Goal: Information Seeking & Learning: Learn about a topic

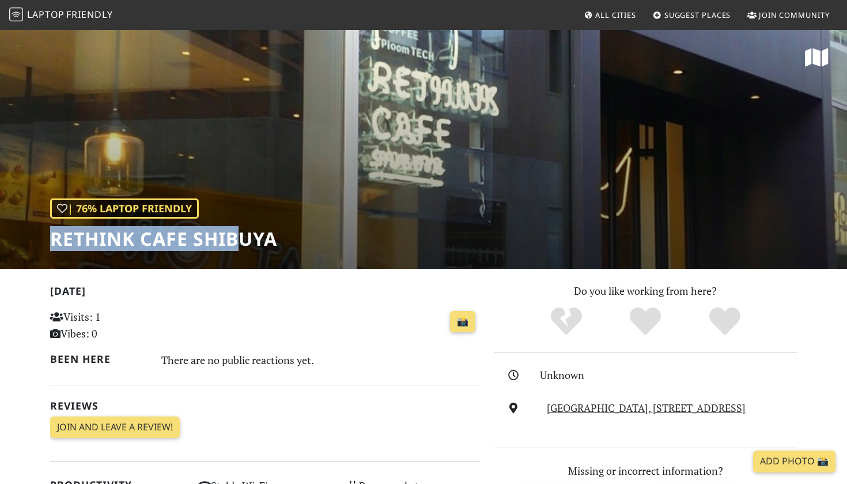
drag, startPoint x: 53, startPoint y: 240, endPoint x: 241, endPoint y: 238, distance: 187.9
click at [241, 239] on h1 "RETHINK CAFE SHIBUYA" at bounding box center [163, 239] width 227 height 22
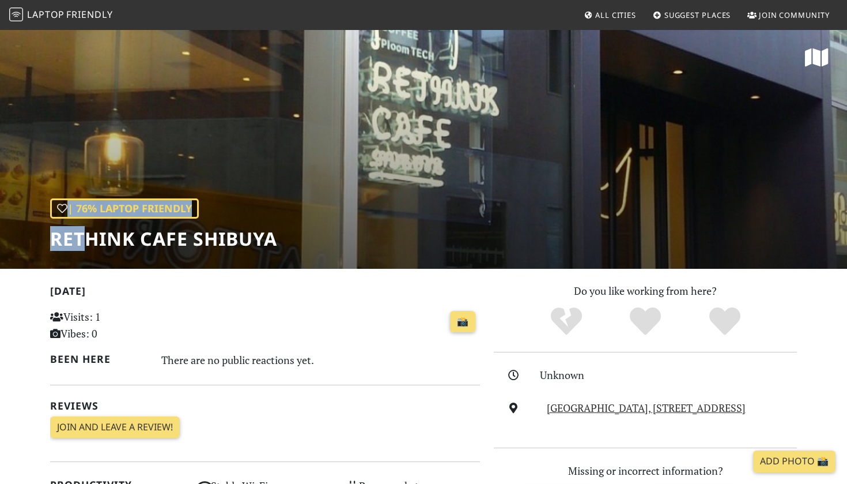
drag, startPoint x: 280, startPoint y: 243, endPoint x: 82, endPoint y: 230, distance: 198.1
click at [82, 230] on div "| 76% Laptop Friendly RETHINK CAFE SHIBUYA" at bounding box center [423, 149] width 847 height 240
click at [83, 17] on span "Friendly" at bounding box center [89, 14] width 46 height 13
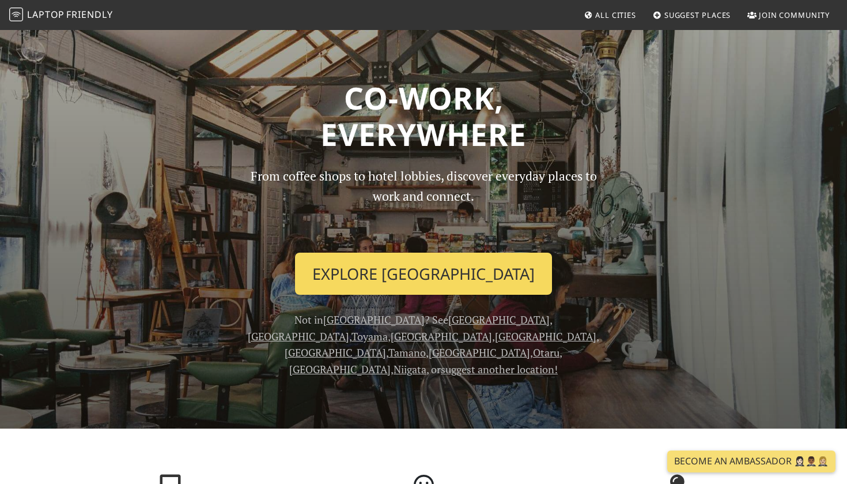
scroll to position [91, 0]
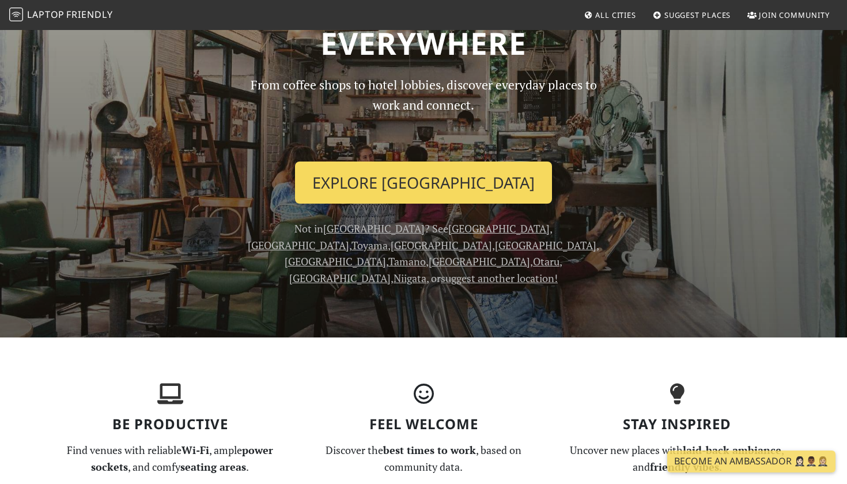
click at [444, 175] on link "Explore Tokyo" at bounding box center [423, 182] width 257 height 43
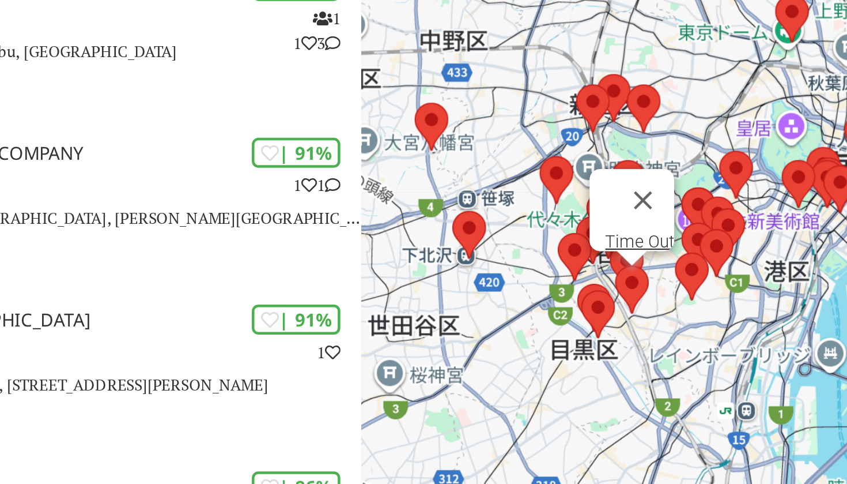
drag, startPoint x: 286, startPoint y: 118, endPoint x: 299, endPoint y: 107, distance: 16.4
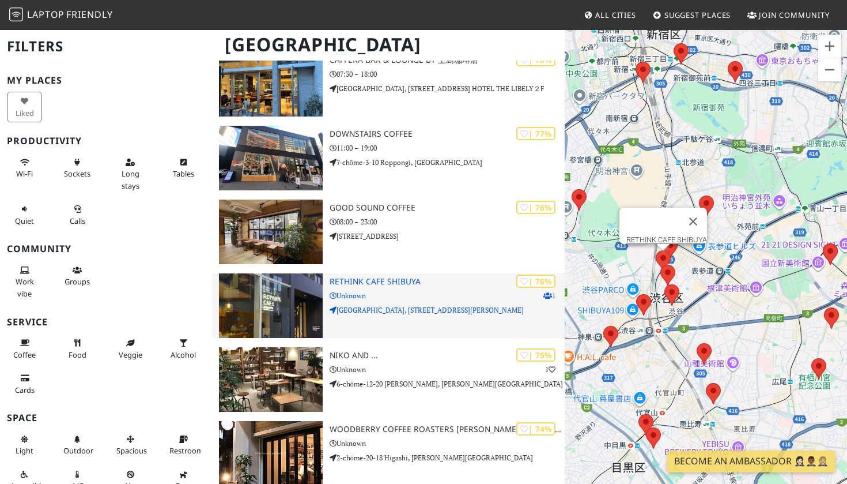
scroll to position [416, 0]
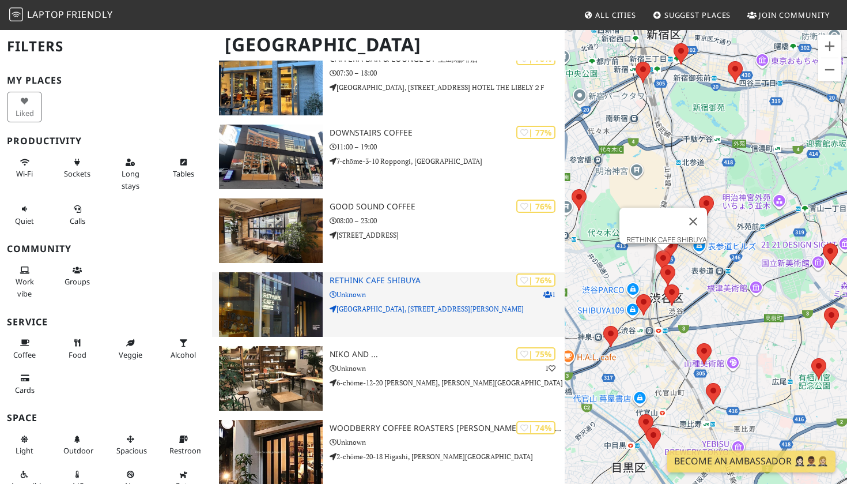
click at [412, 289] on p "Unknown" at bounding box center [447, 294] width 235 height 11
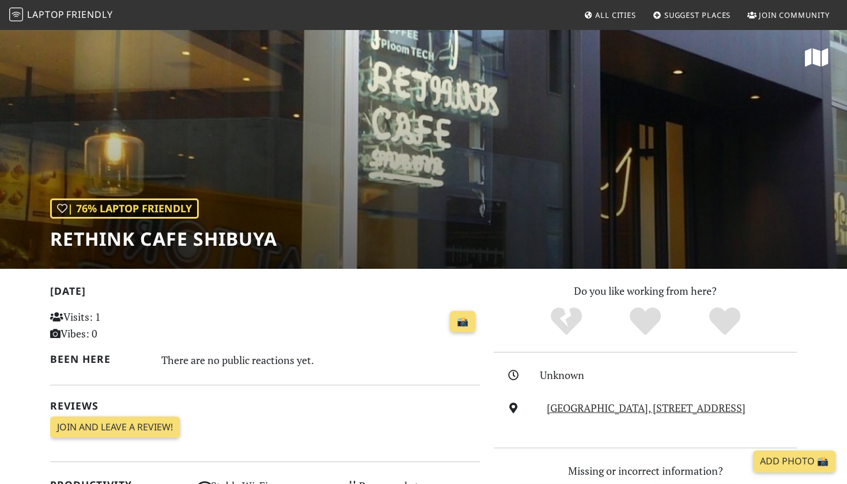
drag, startPoint x: 47, startPoint y: 239, endPoint x: 293, endPoint y: 247, distance: 246.9
click at [293, 248] on div "| 76% Laptop Friendly RETHINK CAFE SHIBUYA" at bounding box center [423, 149] width 847 height 240
drag, startPoint x: 291, startPoint y: 236, endPoint x: 79, endPoint y: 224, distance: 212.5
click at [80, 224] on div "| 76% Laptop Friendly RETHINK CAFE SHIBUYA" at bounding box center [423, 149] width 847 height 240
click at [56, 237] on h1 "RETHINK CAFE SHIBUYA" at bounding box center [163, 239] width 227 height 22
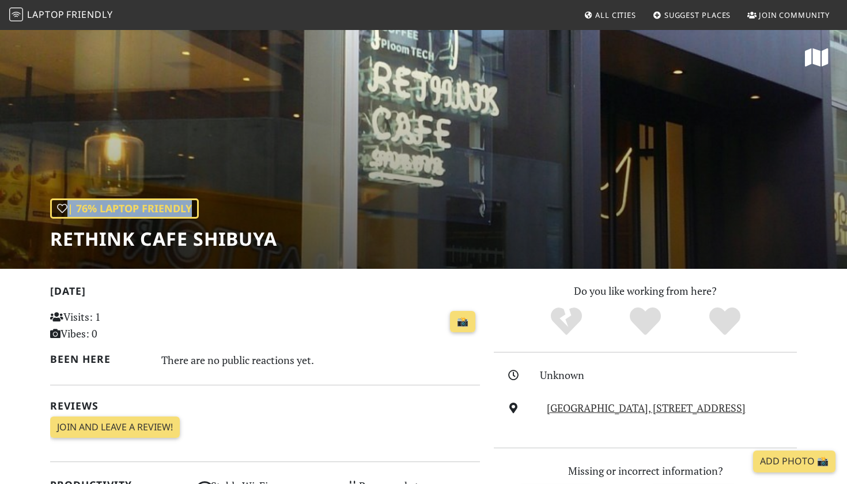
click at [314, 237] on div "| 76% Laptop Friendly RETHINK CAFE SHIBUYA" at bounding box center [423, 149] width 847 height 240
click at [276, 250] on h1 "RETHINK CAFE SHIBUYA" at bounding box center [163, 239] width 227 height 22
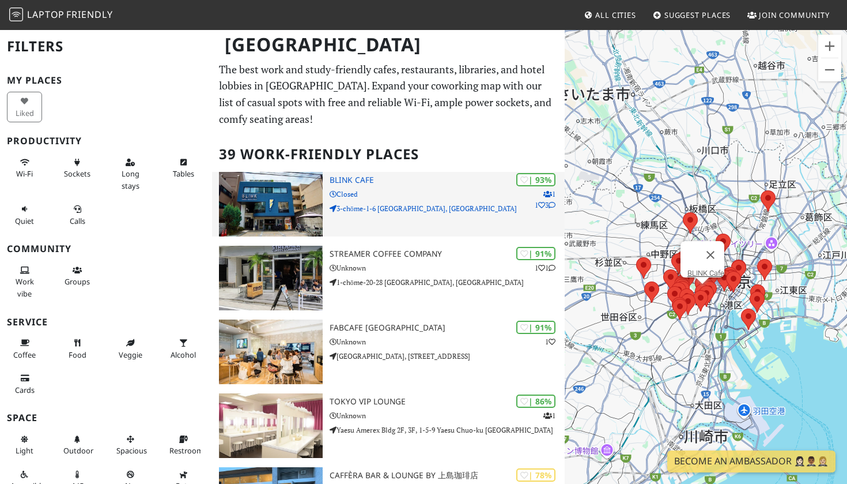
click at [356, 203] on p "3-chōme-1-6 Motoazabu, Minato City" at bounding box center [447, 208] width 235 height 11
